Goal: Find specific page/section: Find specific page/section

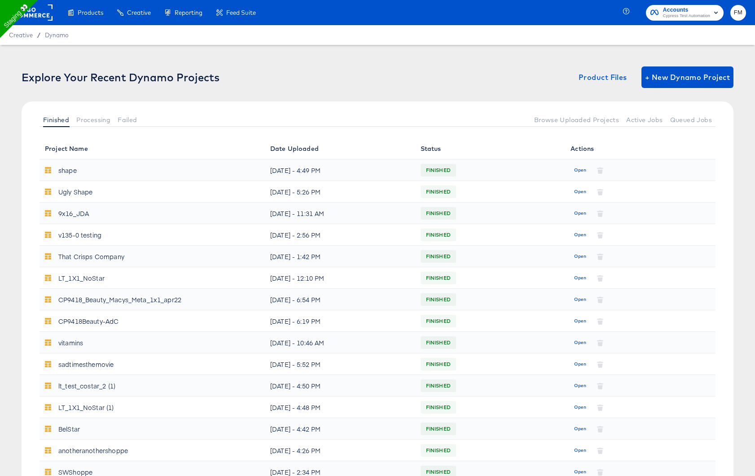
drag, startPoint x: 38, startPoint y: 35, endPoint x: 39, endPoint y: 15, distance: 19.8
click at [39, 15] on rect at bounding box center [31, 12] width 41 height 16
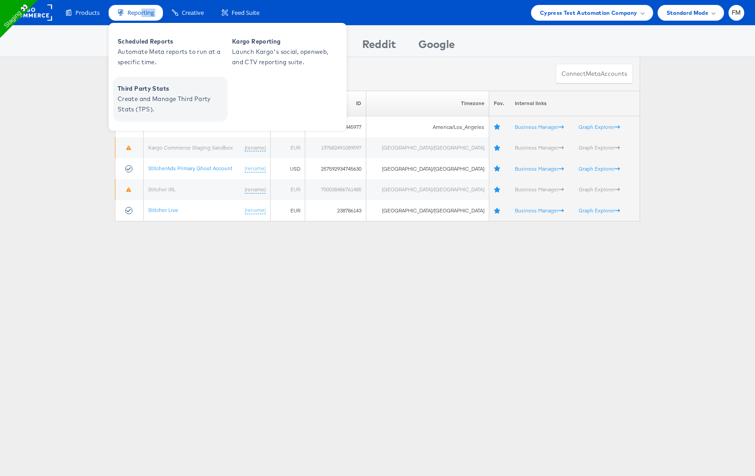
drag, startPoint x: 140, startPoint y: 36, endPoint x: 160, endPoint y: 110, distance: 77.1
click at [160, 21] on div "Reporting Scheduled Reports Automate Meta reports to run at a specific time. Ka…" at bounding box center [136, 13] width 54 height 16
click at [160, 110] on span "Create and Manage Third Party Stats (TPS)." at bounding box center [172, 104] width 108 height 21
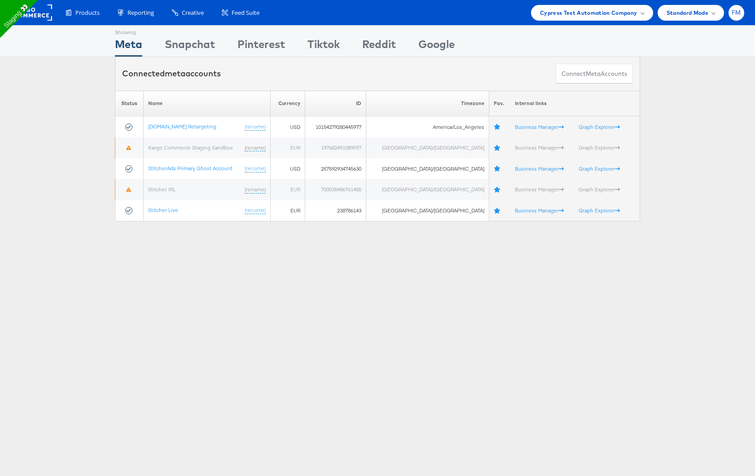
click at [732, 10] on span "FM" at bounding box center [736, 13] width 9 height 6
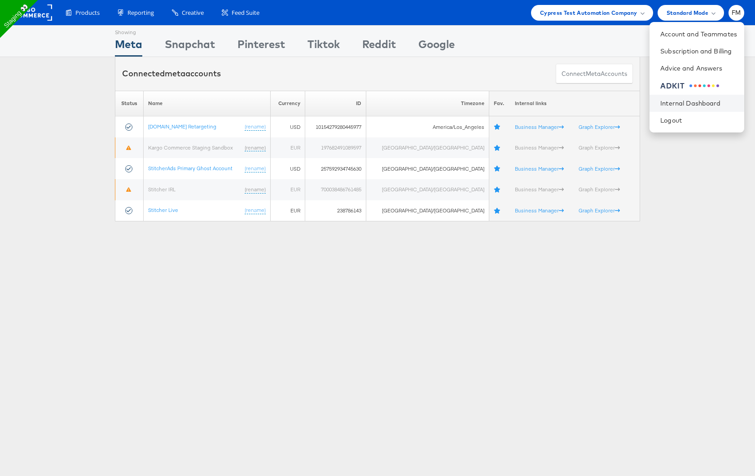
click at [709, 110] on li "Internal Dashboard" at bounding box center [697, 103] width 95 height 17
click at [703, 98] on li "Internal Dashboard" at bounding box center [697, 103] width 95 height 17
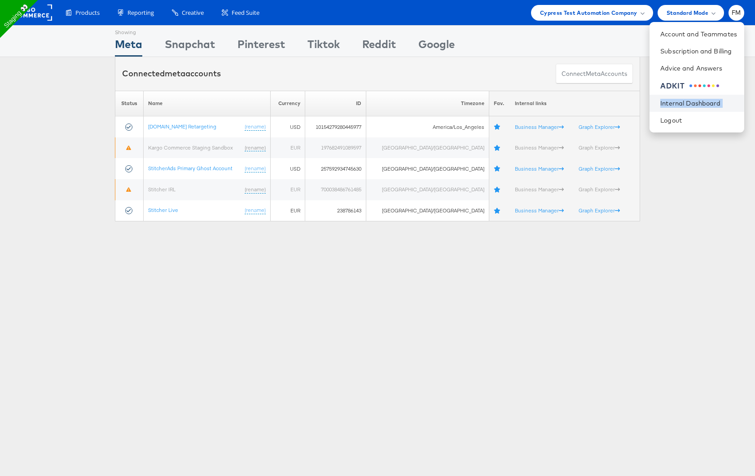
click at [703, 98] on li "Internal Dashboard" at bounding box center [697, 103] width 95 height 17
click at [683, 102] on link "Internal Dashboard" at bounding box center [698, 103] width 77 height 9
click at [707, 101] on link "Internal Dashboard" at bounding box center [698, 103] width 77 height 9
click at [706, 104] on link "Internal Dashboard" at bounding box center [698, 103] width 77 height 9
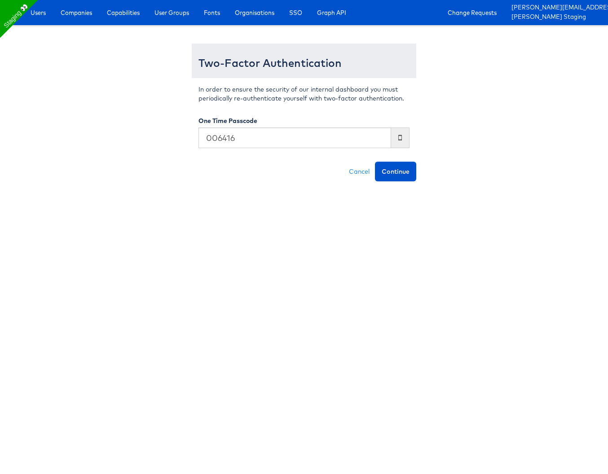
type input "006416"
click at [375, 162] on button "Continue" at bounding box center [395, 172] width 41 height 20
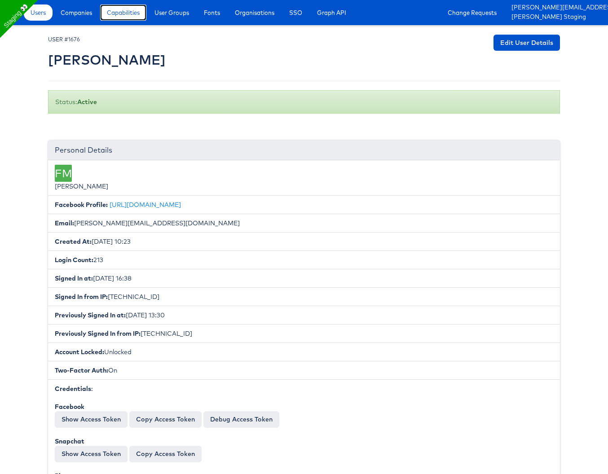
click at [130, 13] on span "Capabilities" at bounding box center [123, 12] width 33 height 9
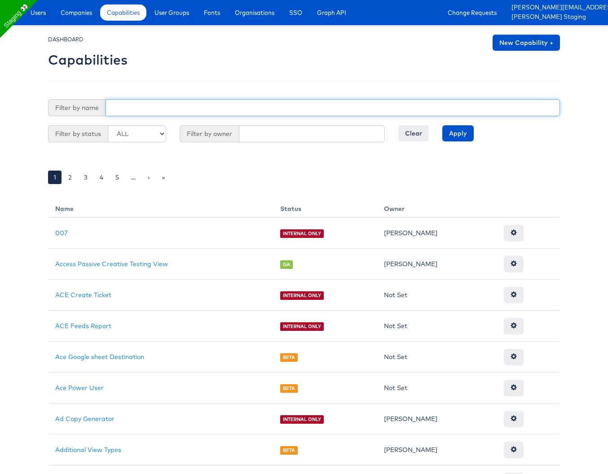
click at [165, 107] on input "text" at bounding box center [333, 107] width 454 height 17
click at [442, 125] on input "Apply" at bounding box center [457, 133] width 31 height 16
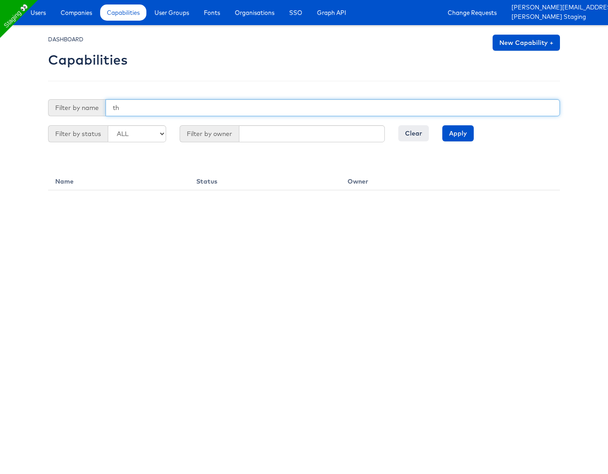
type input "t"
click at [442, 125] on input "Apply" at bounding box center [457, 133] width 31 height 16
type input "s"
click at [420, 107] on input "text" at bounding box center [333, 107] width 454 height 17
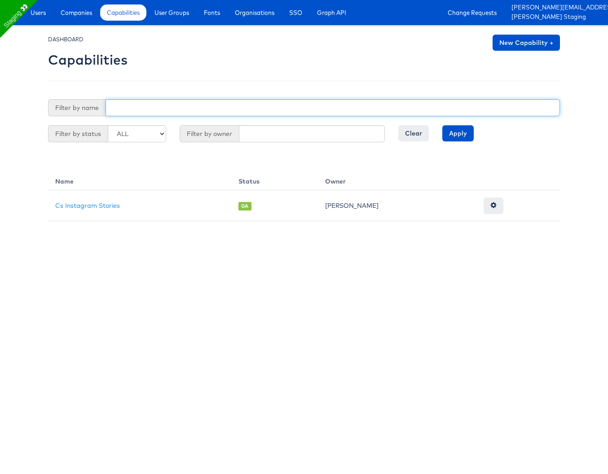
click at [442, 125] on input "Apply" at bounding box center [457, 133] width 31 height 16
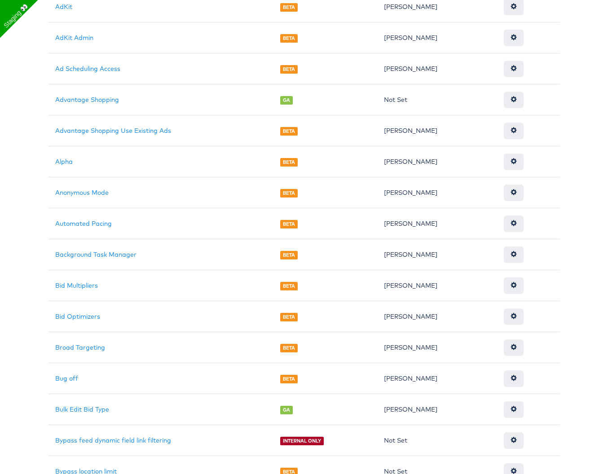
scroll to position [546, 0]
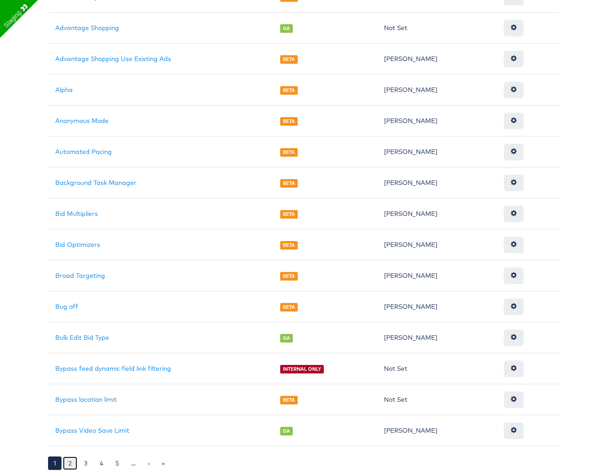
click at [68, 464] on link "2" at bounding box center [70, 463] width 14 height 13
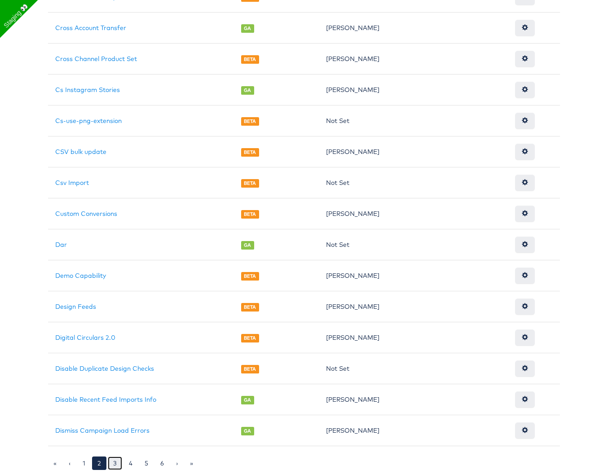
click at [120, 460] on link "3" at bounding box center [115, 463] width 14 height 13
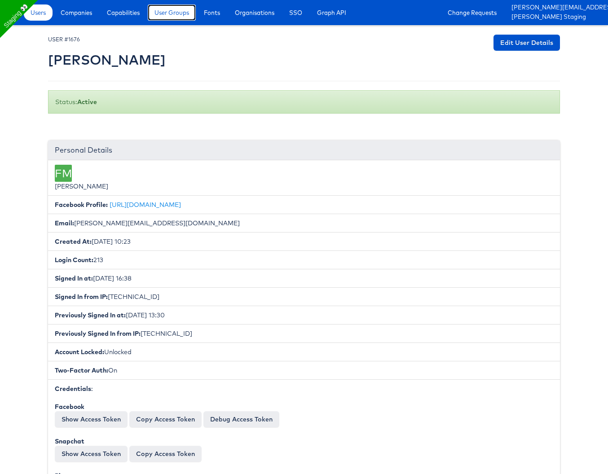
click at [161, 9] on span "User Groups" at bounding box center [171, 12] width 35 height 9
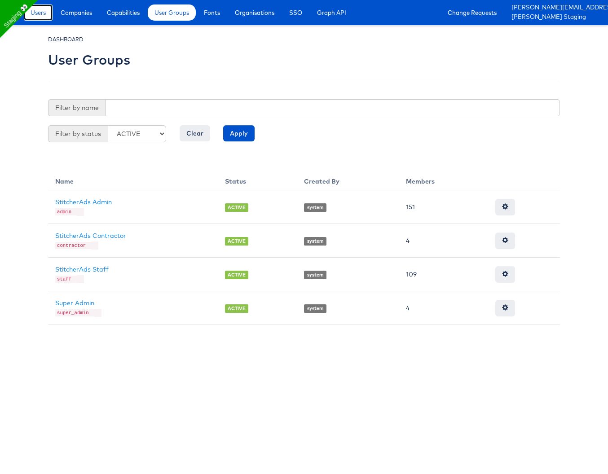
click at [34, 9] on span "Users" at bounding box center [38, 12] width 15 height 9
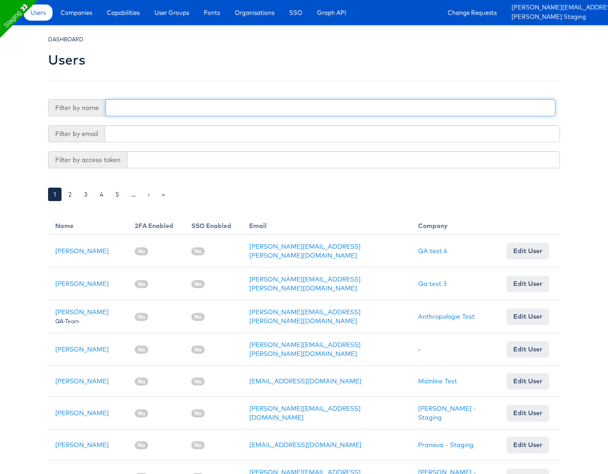
click at [152, 108] on input "text" at bounding box center [331, 107] width 450 height 17
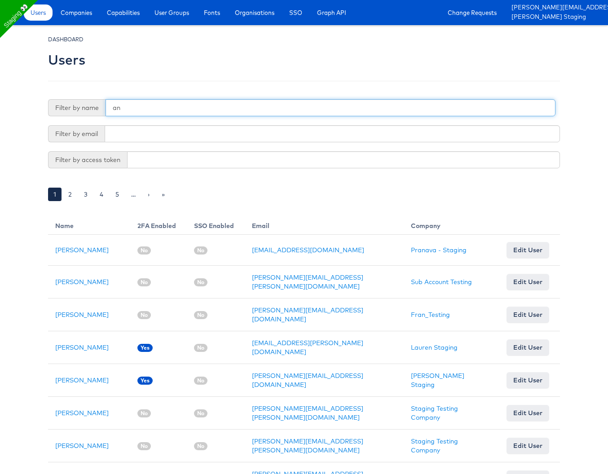
click at [176, 109] on input "an" at bounding box center [331, 107] width 450 height 17
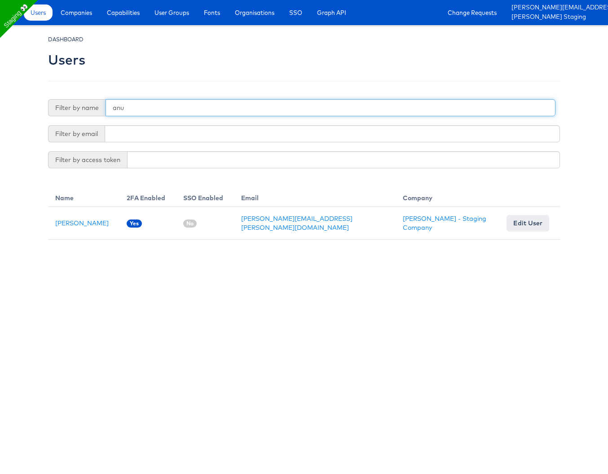
type input "anu"
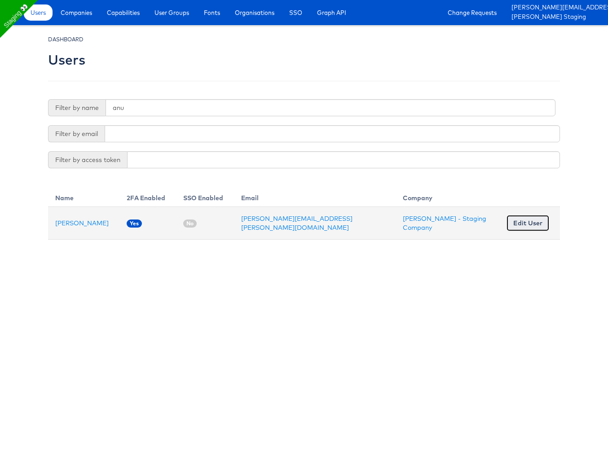
click at [521, 222] on link "Edit User" at bounding box center [527, 223] width 43 height 16
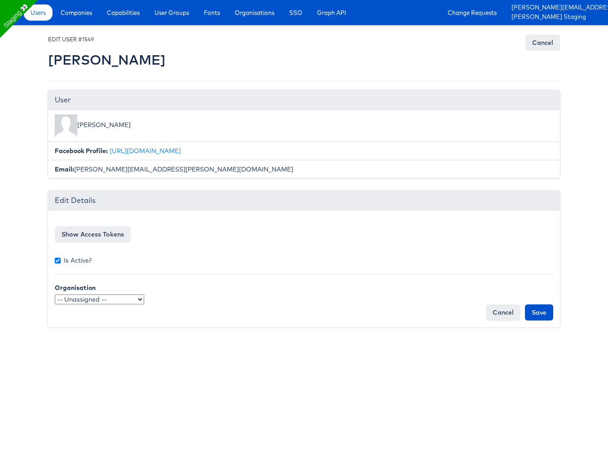
click at [92, 125] on li "[PERSON_NAME]" at bounding box center [304, 126] width 512 height 32
copy li "[PERSON_NAME]"
click at [546, 48] on link "Cancel" at bounding box center [542, 43] width 35 height 16
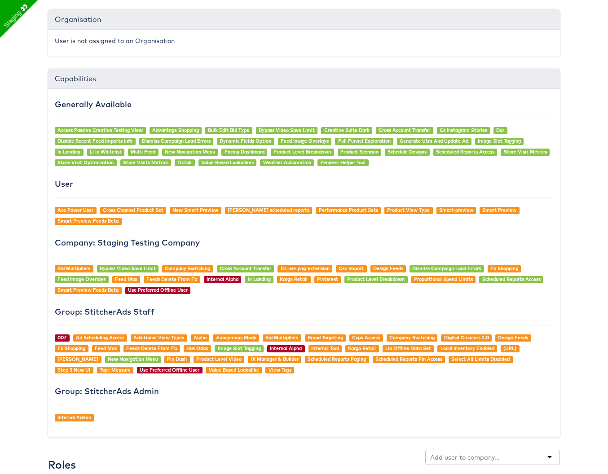
scroll to position [611, 0]
